Goal: Find specific page/section: Find specific page/section

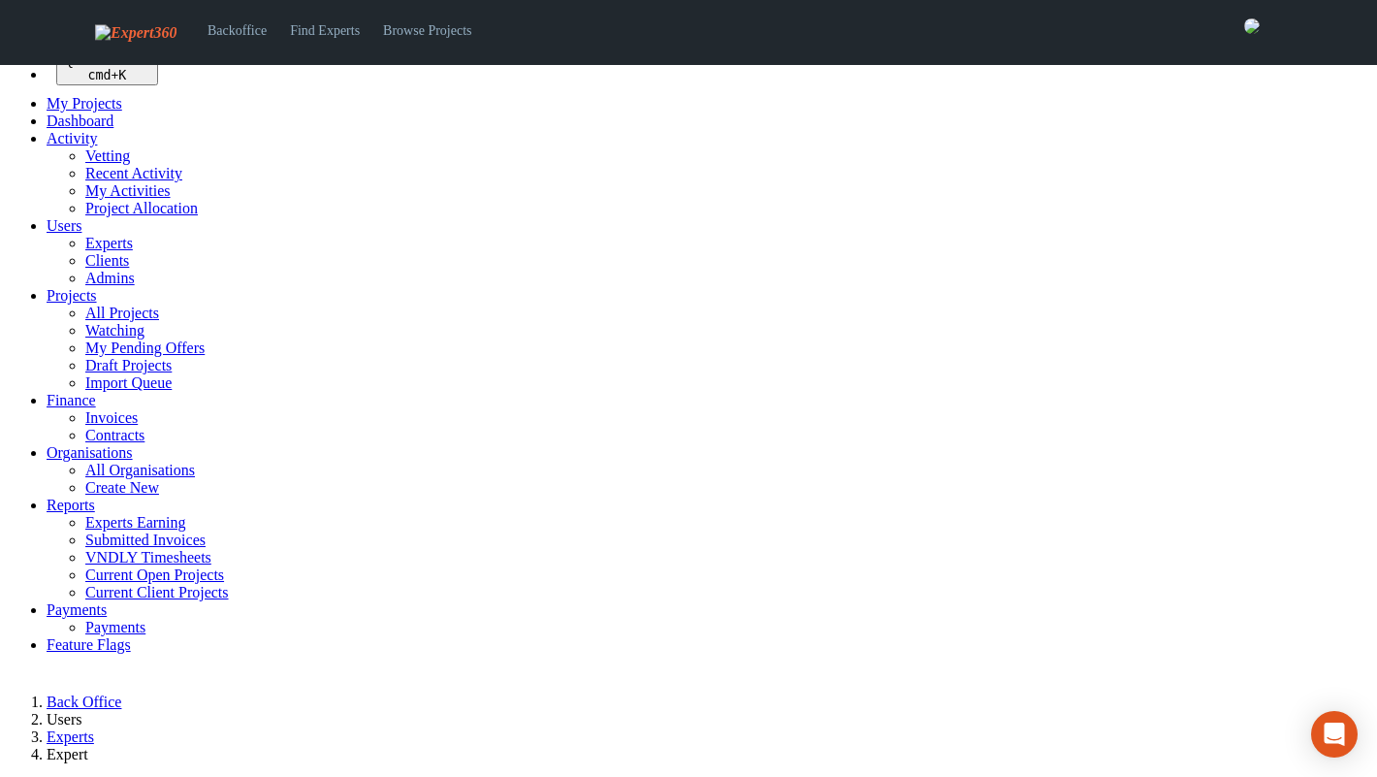
select select
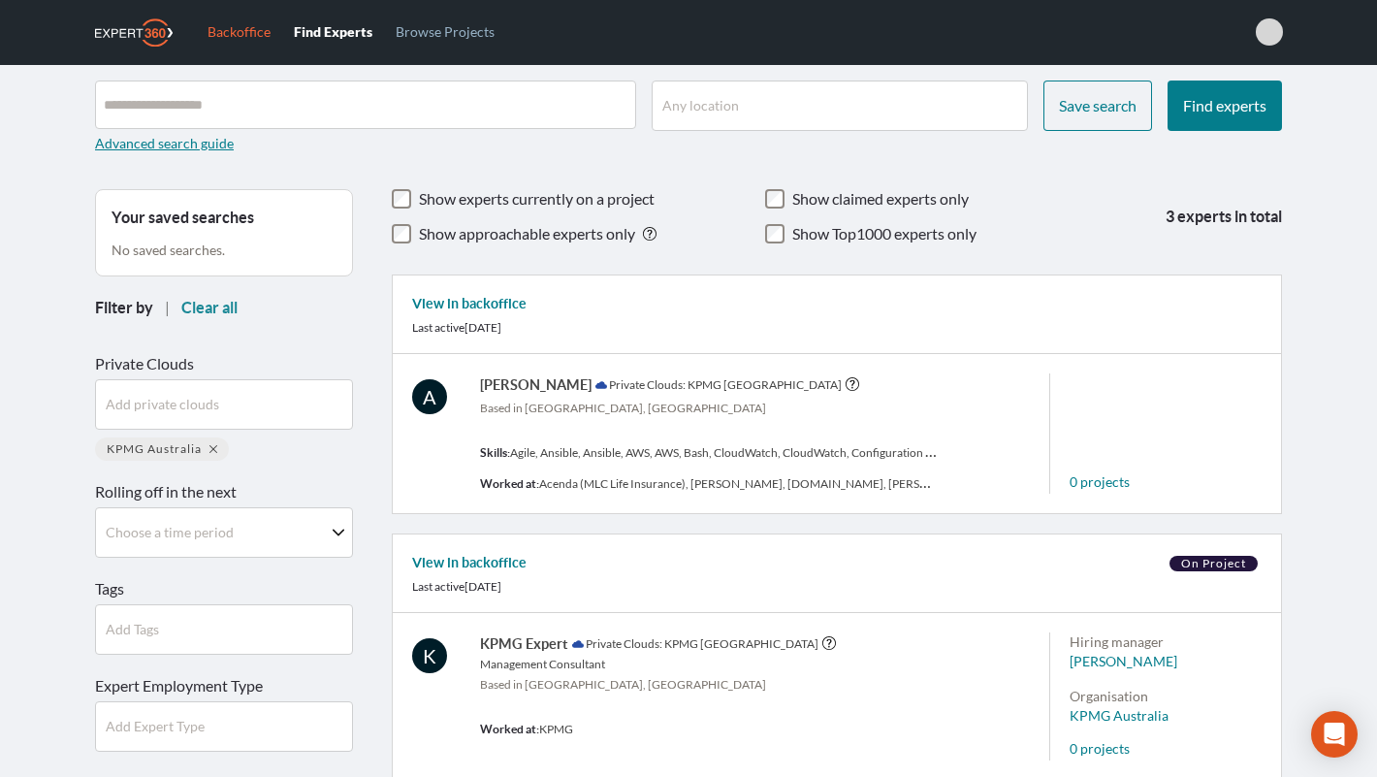
click at [214, 35] on link "Backoffice" at bounding box center [239, 31] width 86 height 63
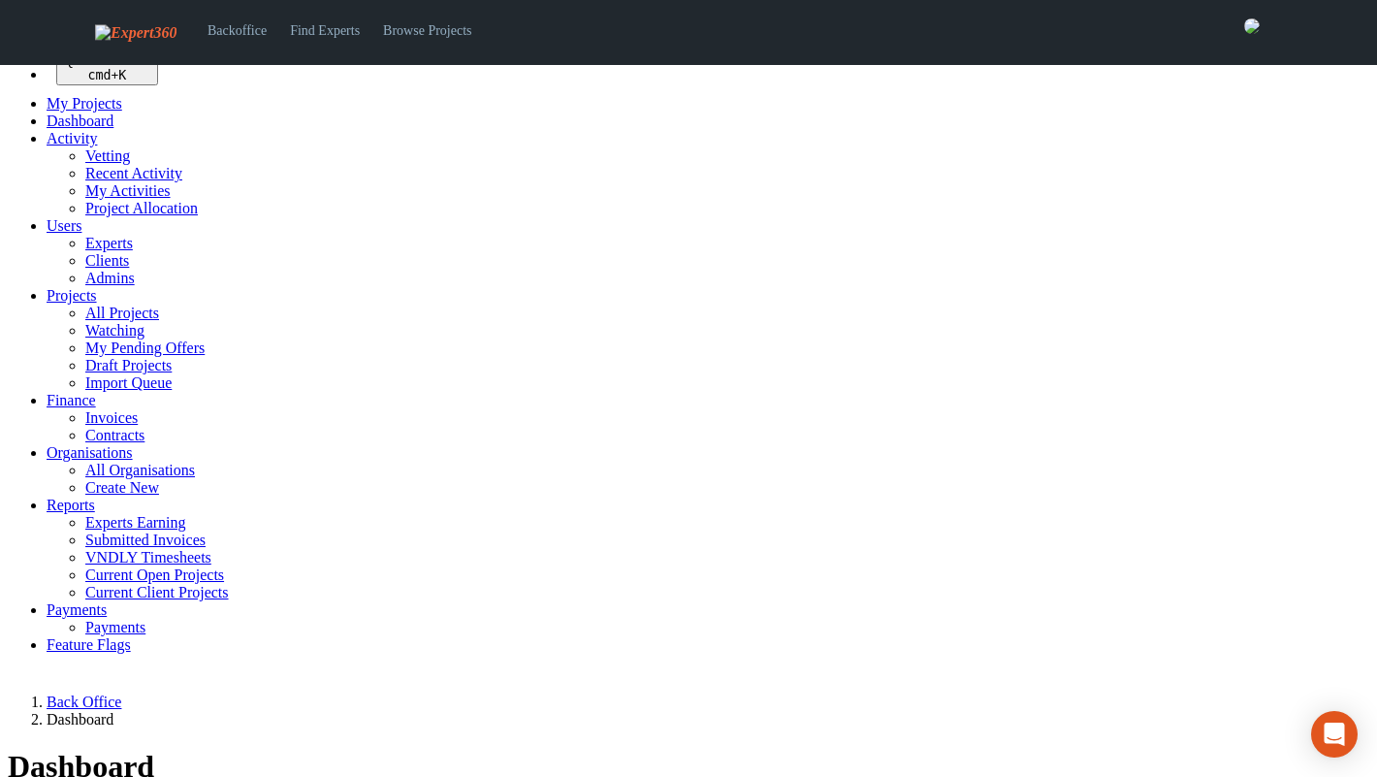
click at [67, 146] on span "Activity" at bounding box center [72, 138] width 50 height 16
click at [85, 164] on link "Vetting" at bounding box center [107, 155] width 45 height 16
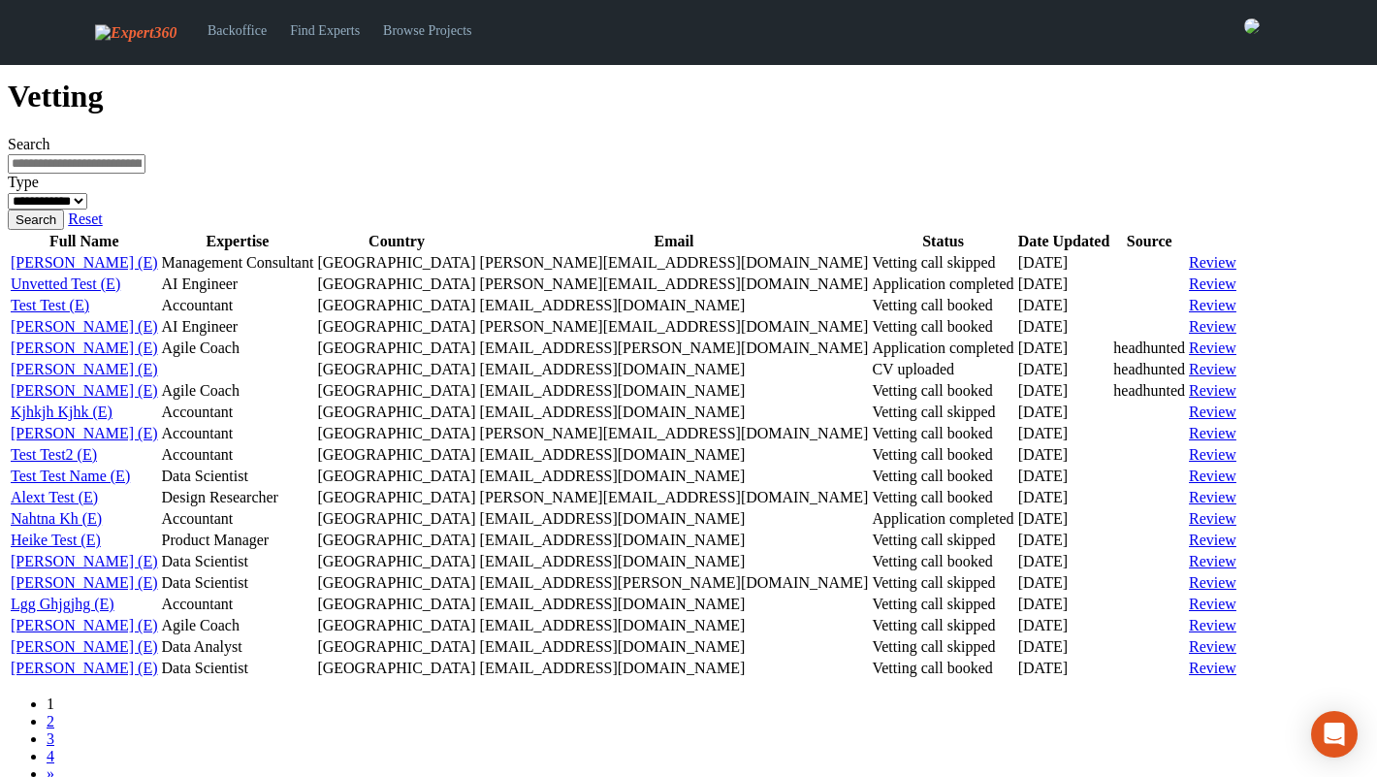
scroll to position [705, 0]
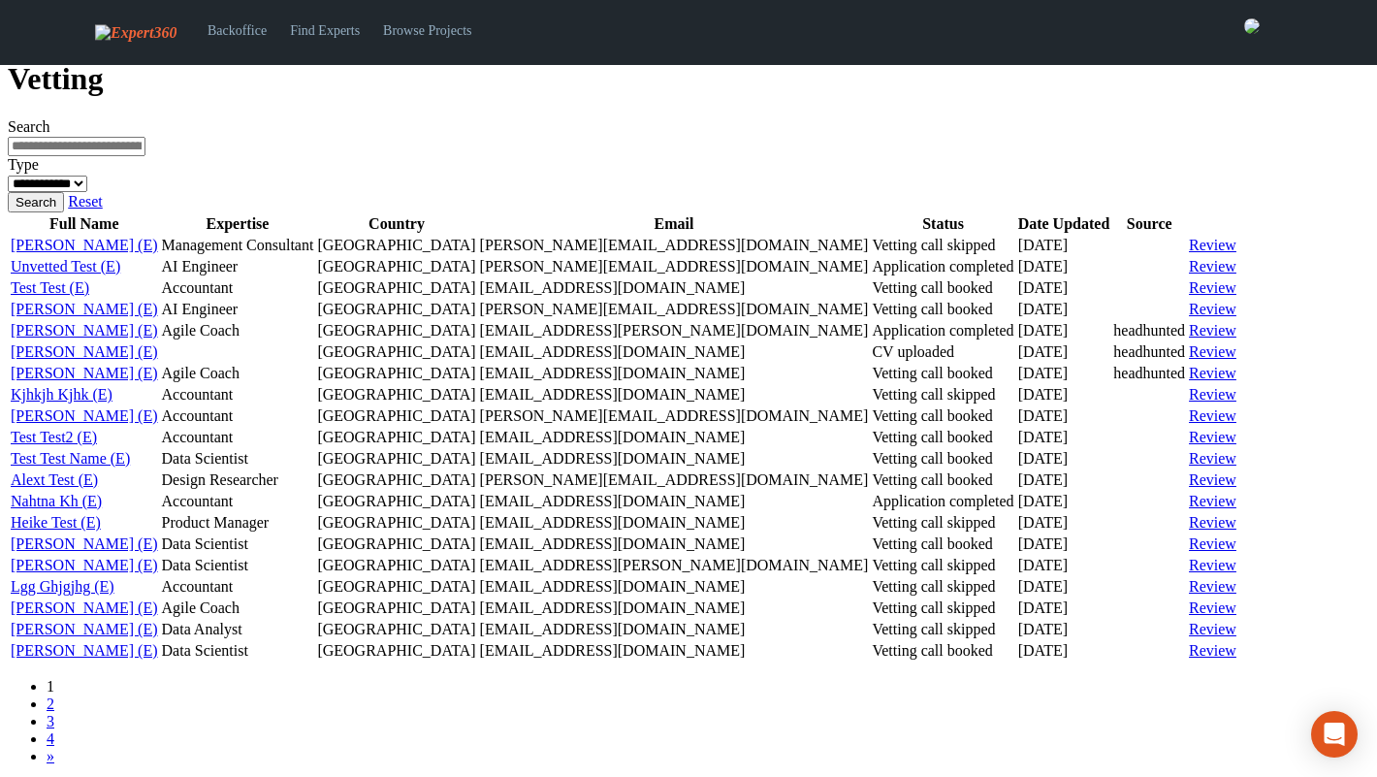
click at [54, 695] on link "2" at bounding box center [51, 703] width 8 height 16
